Goal: Task Accomplishment & Management: Use online tool/utility

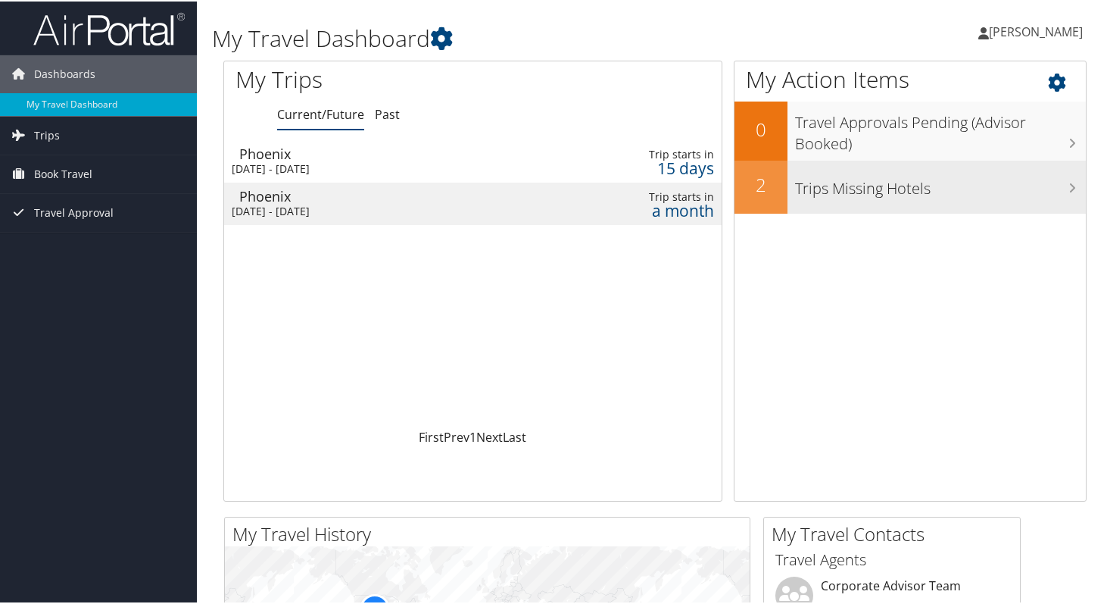
click at [856, 191] on h3 "Trips Missing Hotels" at bounding box center [940, 183] width 291 height 29
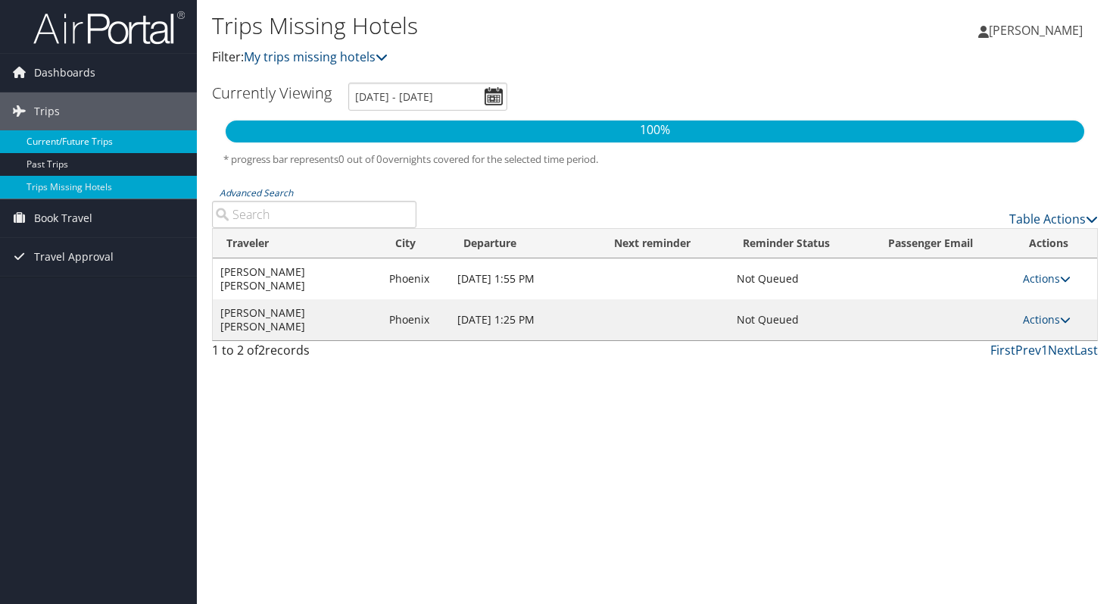
click at [105, 143] on link "Current/Future Trips" at bounding box center [98, 141] width 197 height 23
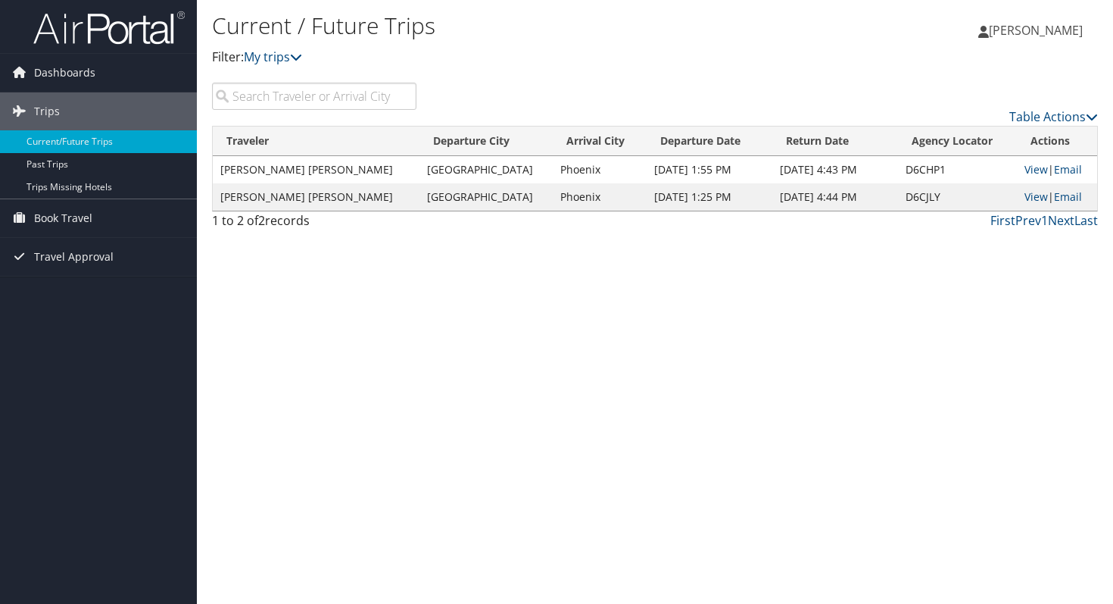
click at [553, 171] on td "Phoenix" at bounding box center [600, 169] width 94 height 27
click at [1028, 168] on link "View" at bounding box center [1036, 169] width 23 height 14
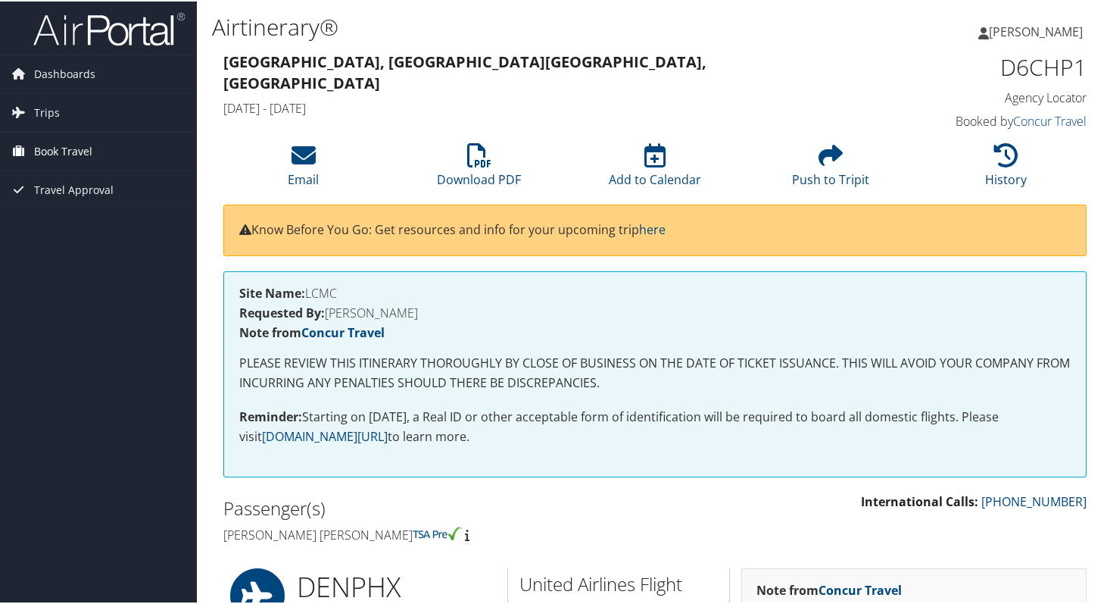
click at [52, 149] on span "Book Travel" at bounding box center [63, 150] width 58 height 38
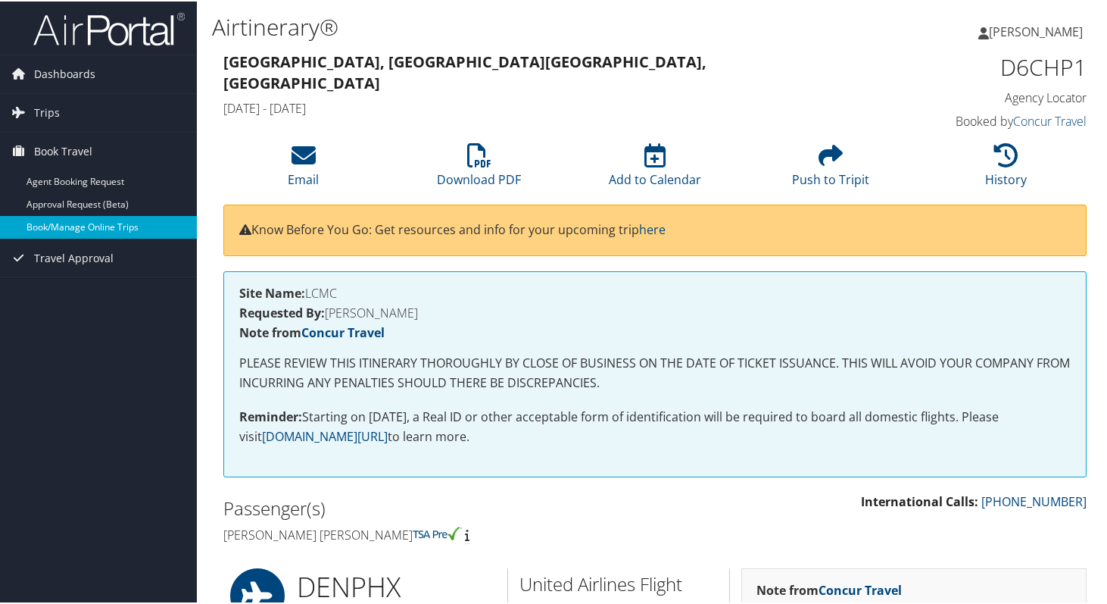
click at [70, 219] on link "Book/Manage Online Trips" at bounding box center [98, 225] width 197 height 23
